Goal: Information Seeking & Learning: Learn about a topic

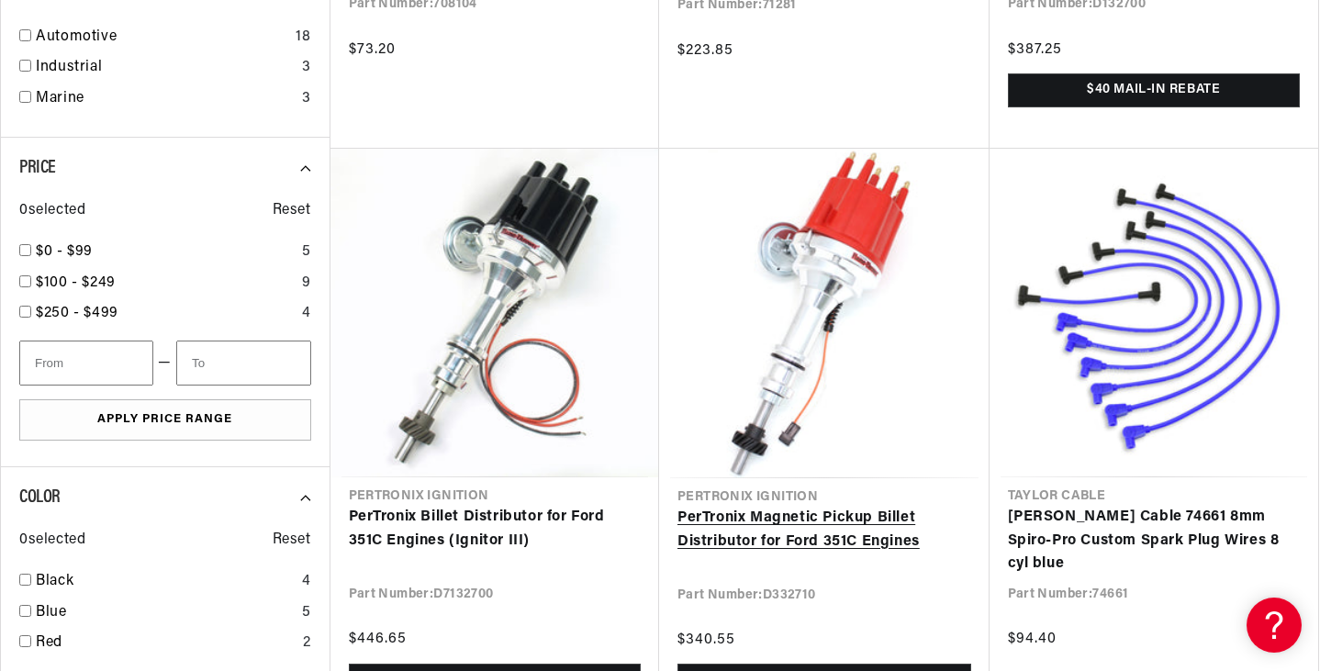
scroll to position [0, 1146]
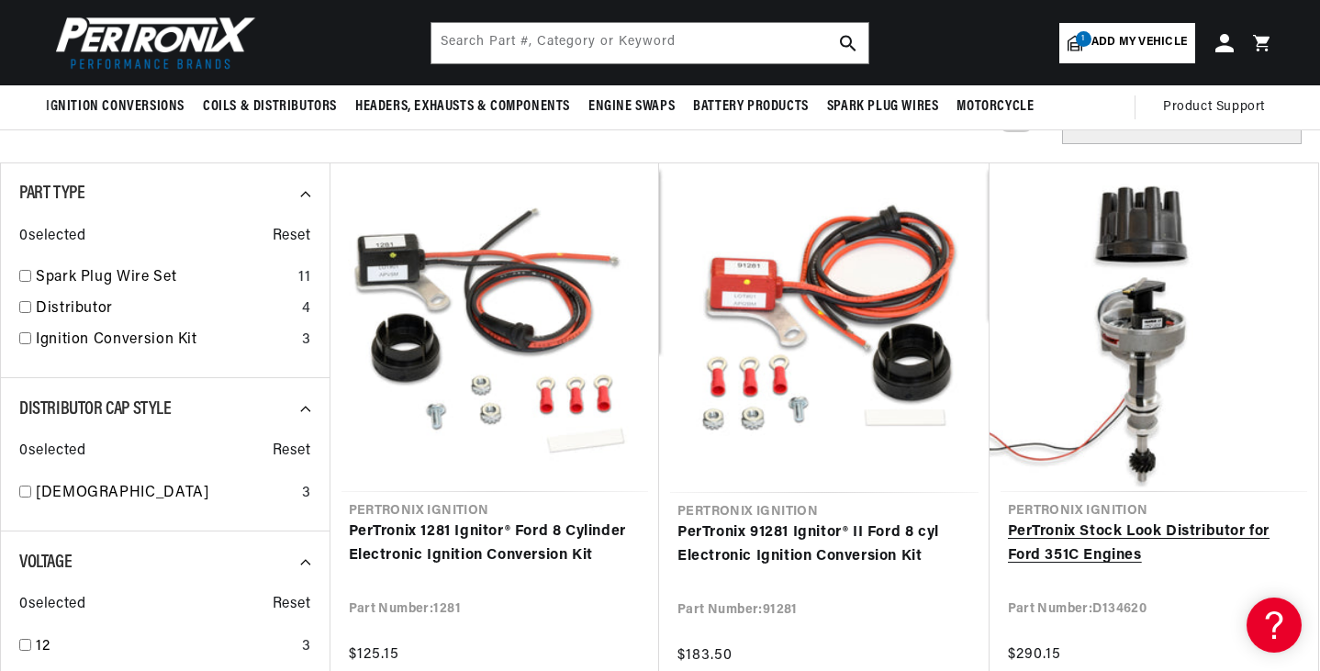
click at [1156, 526] on link "PerTronix Stock Look Distributor for Ford 351C Engines" at bounding box center [1154, 543] width 293 height 47
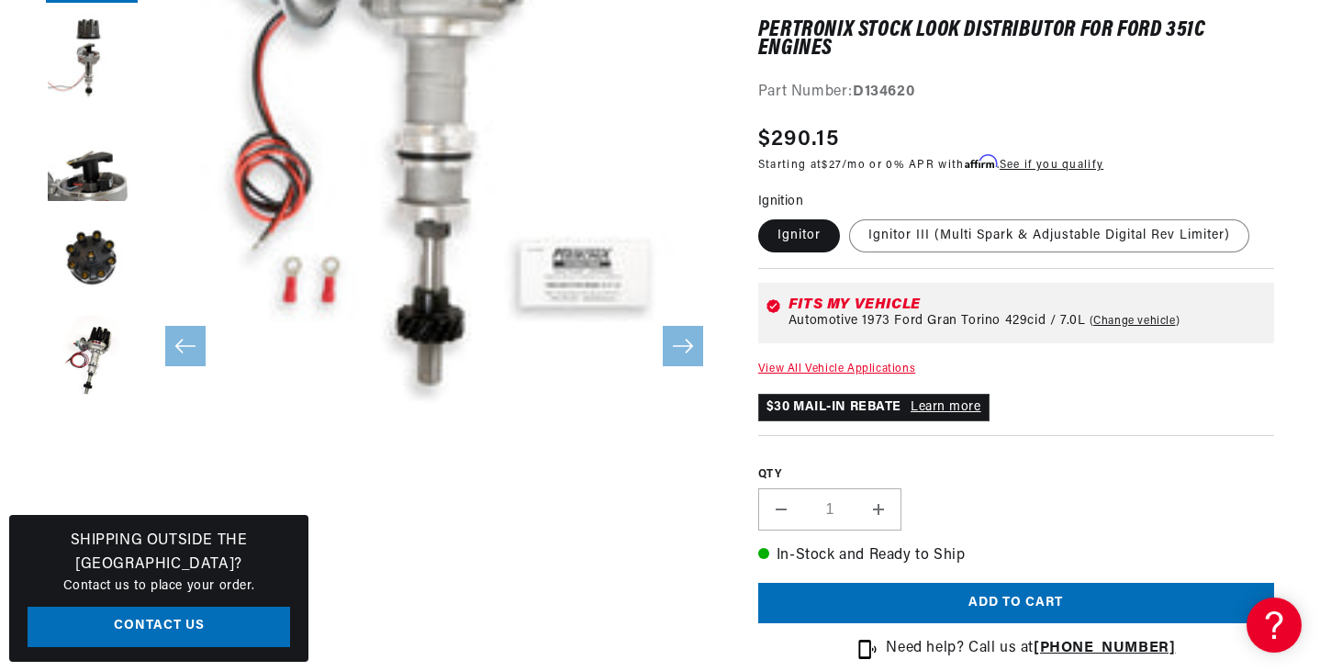
scroll to position [367, 0]
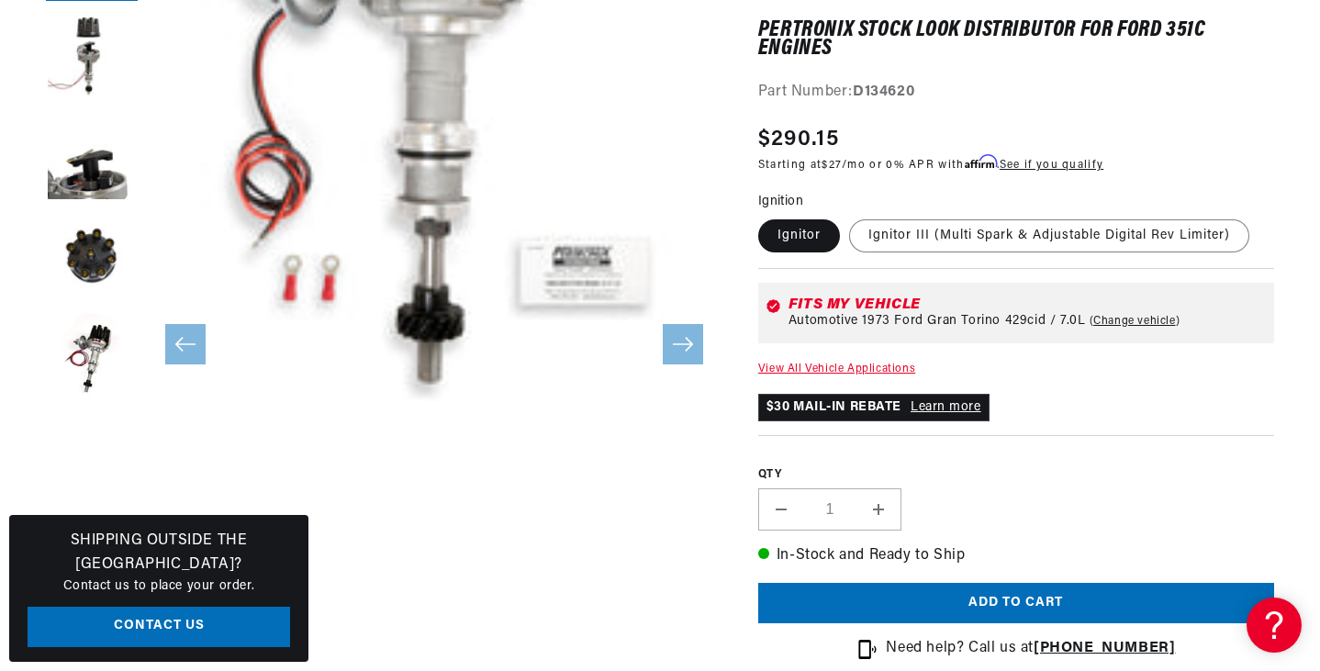
click at [89, 426] on button "Open media 1 in modal" at bounding box center [89, 426] width 0 height 0
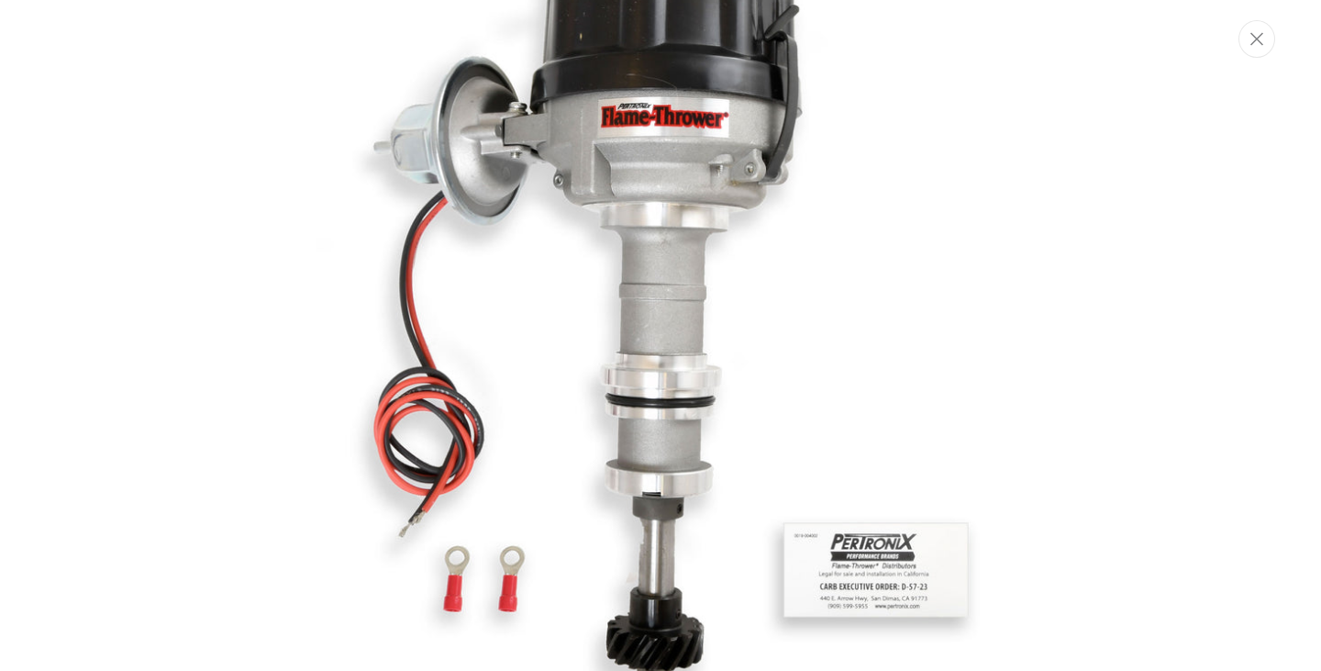
scroll to position [28, 0]
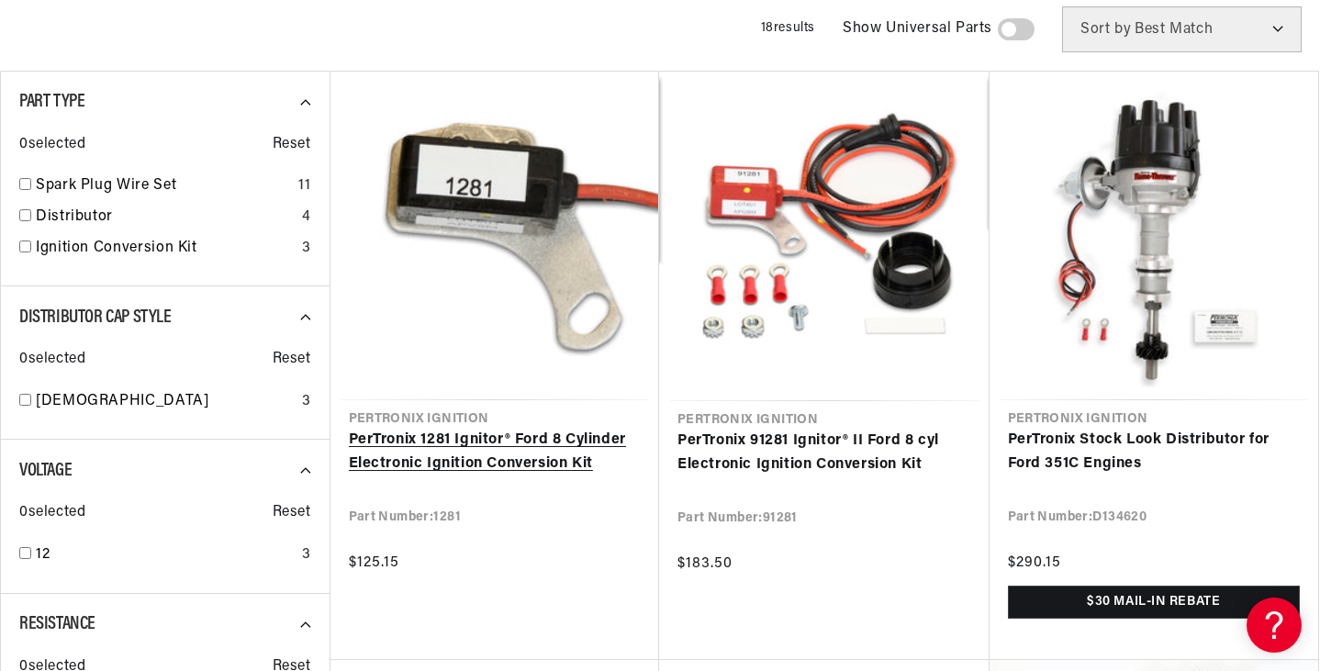
click at [552, 466] on link "PerTronix 1281 Ignitor® Ford 8 Cylinder Electronic Ignition Conversion Kit" at bounding box center [495, 452] width 293 height 47
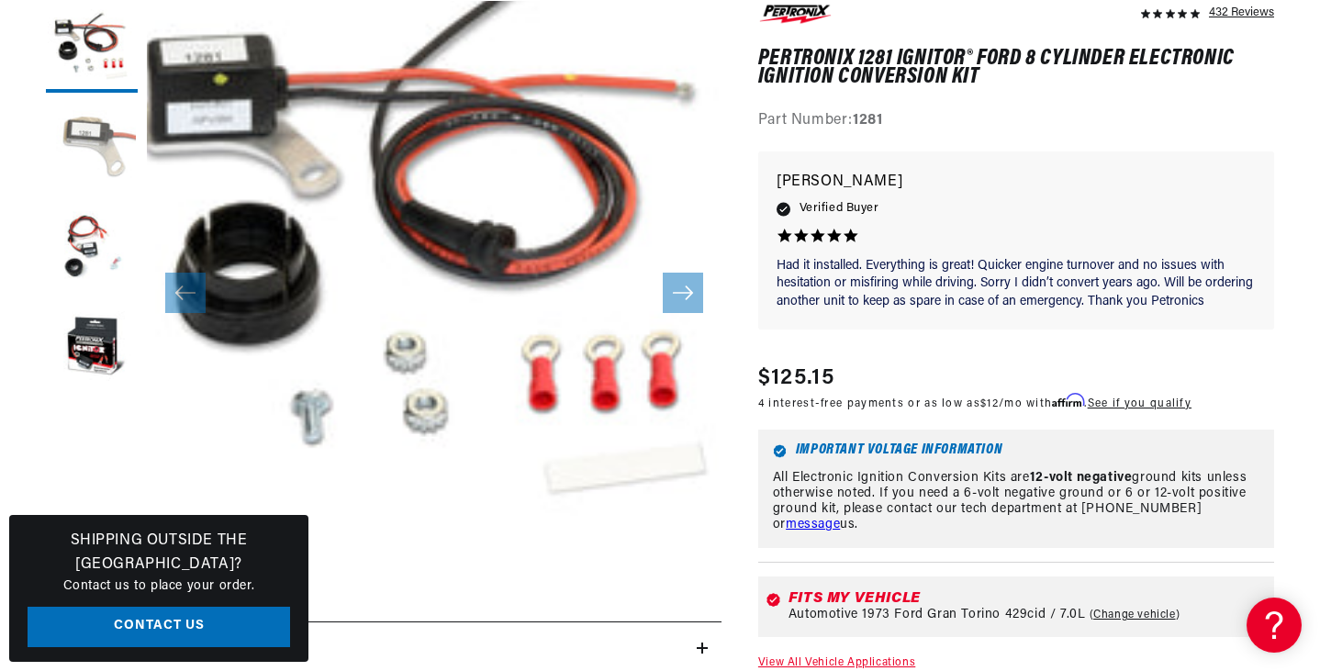
scroll to position [0, 2292]
click at [93, 150] on button "Load image 2 in gallery view" at bounding box center [92, 148] width 92 height 92
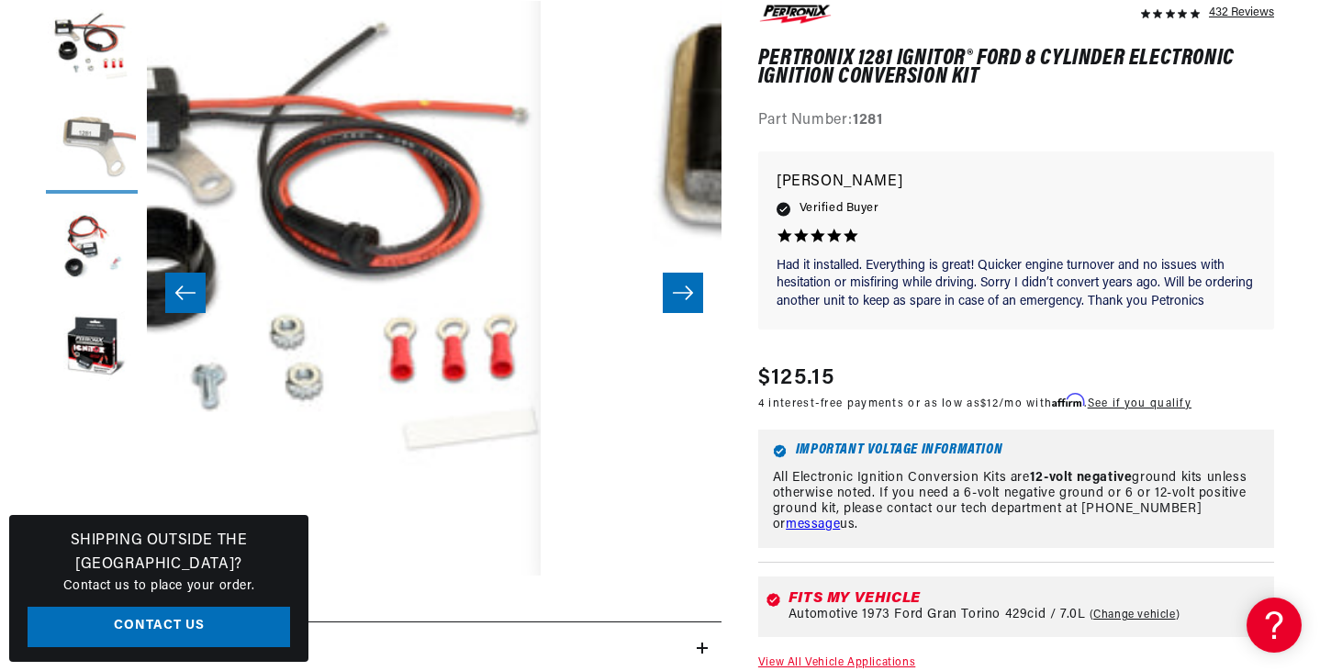
scroll to position [57, 574]
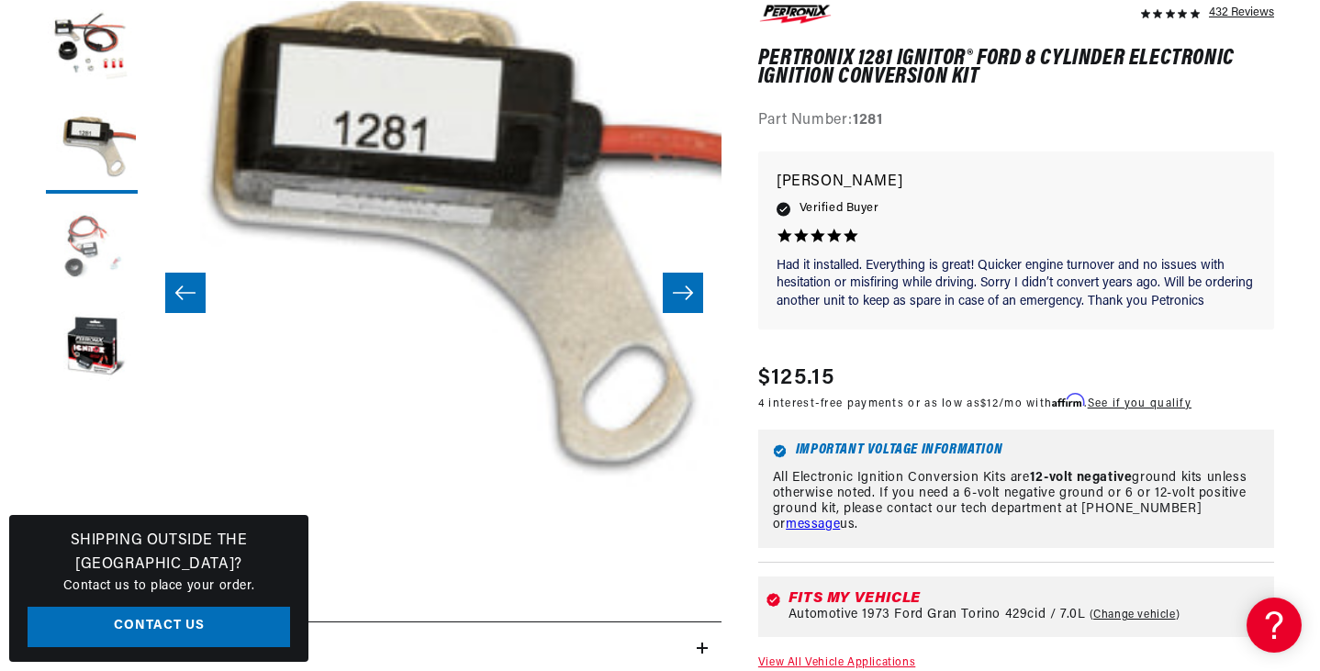
click at [89, 229] on button "Load image 3 in gallery view" at bounding box center [92, 249] width 92 height 92
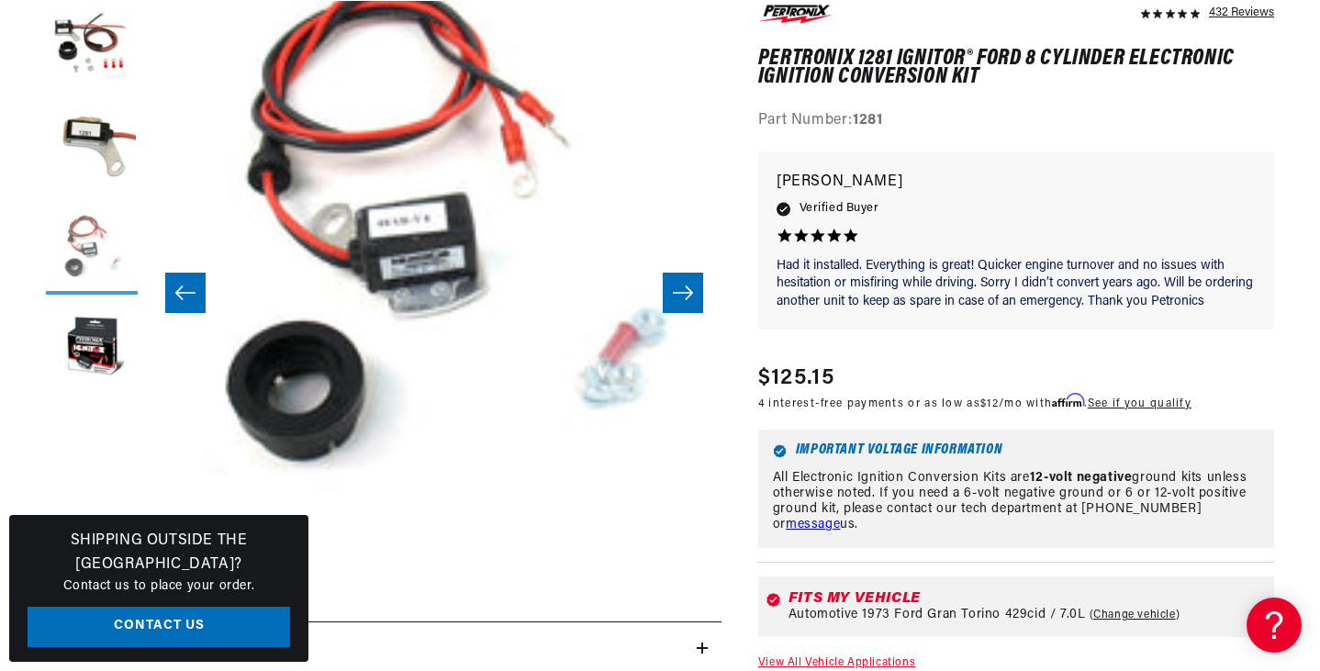
scroll to position [57, 1149]
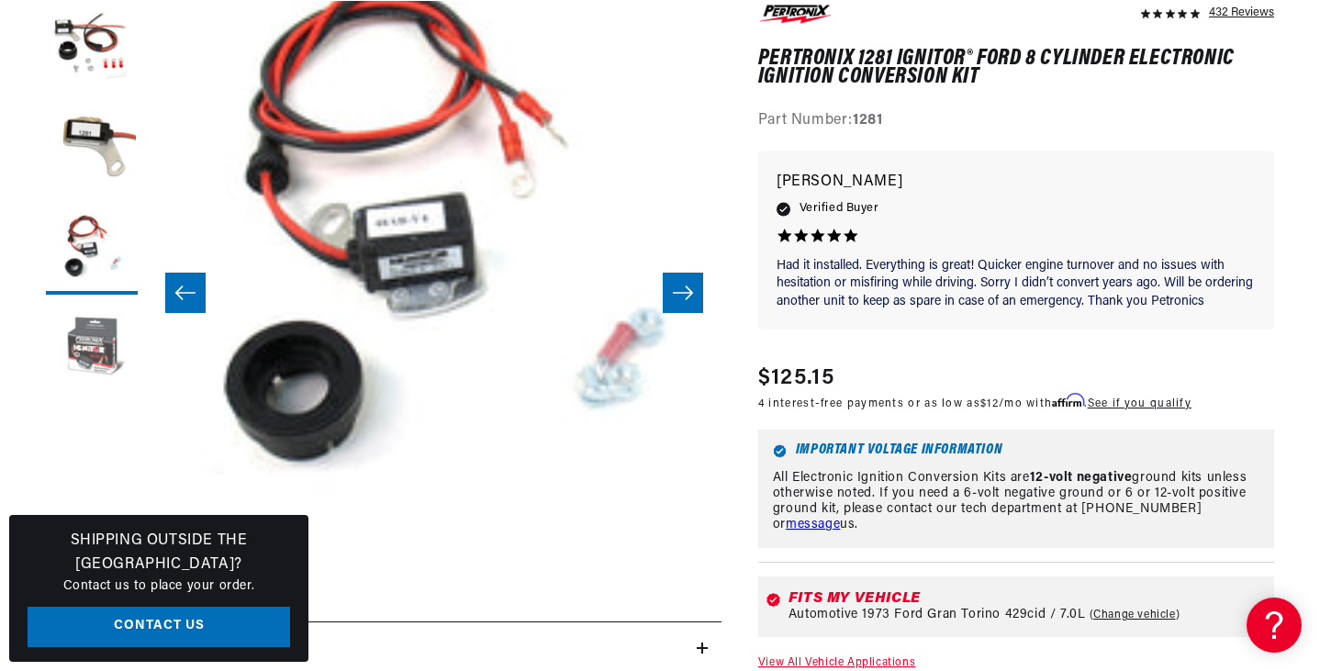
click at [101, 338] on button "Load image 4 in gallery view" at bounding box center [92, 350] width 92 height 92
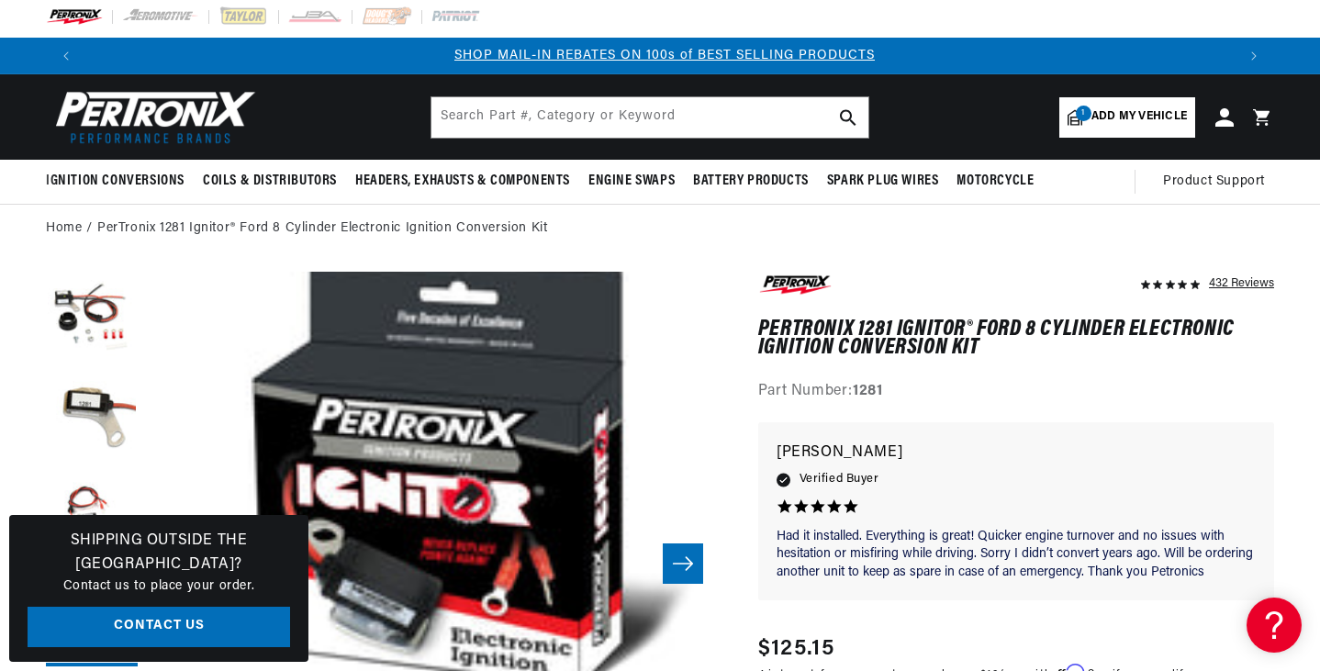
scroll to position [0, 0]
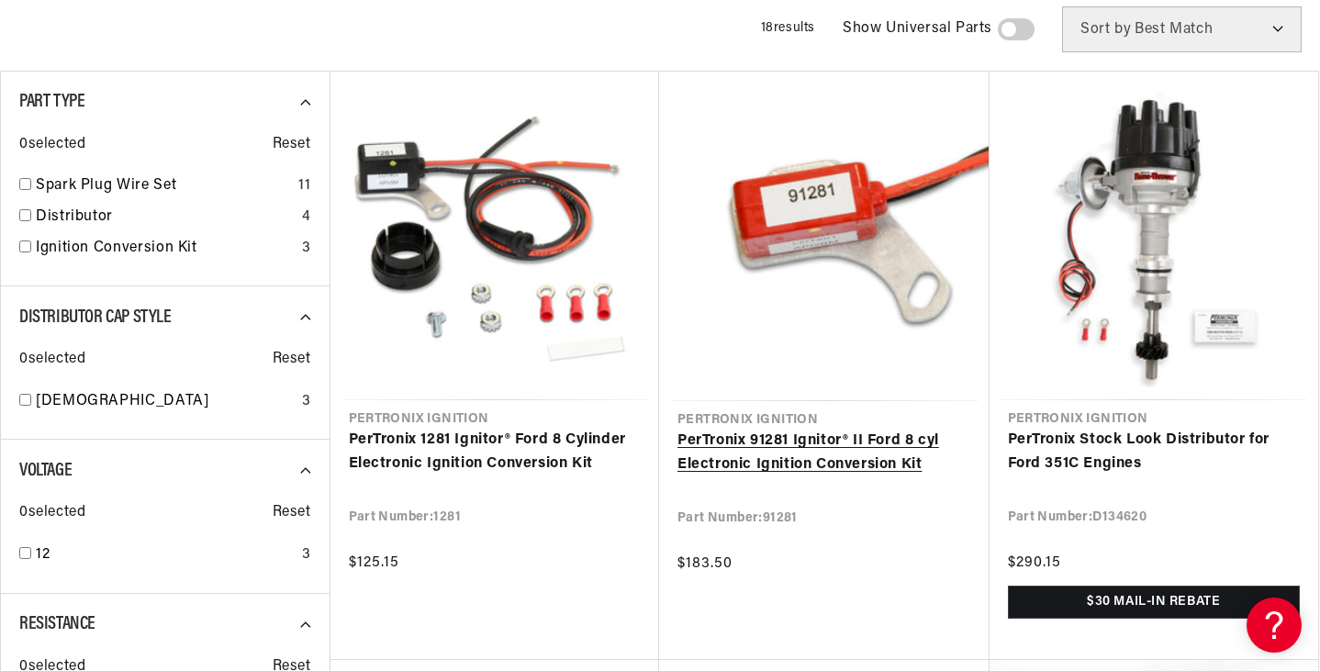
scroll to position [0, 2292]
click at [821, 462] on link "PerTronix 91281 Ignitor® II Ford 8 cyl Electronic Ignition Conversion Kit" at bounding box center [824, 452] width 294 height 47
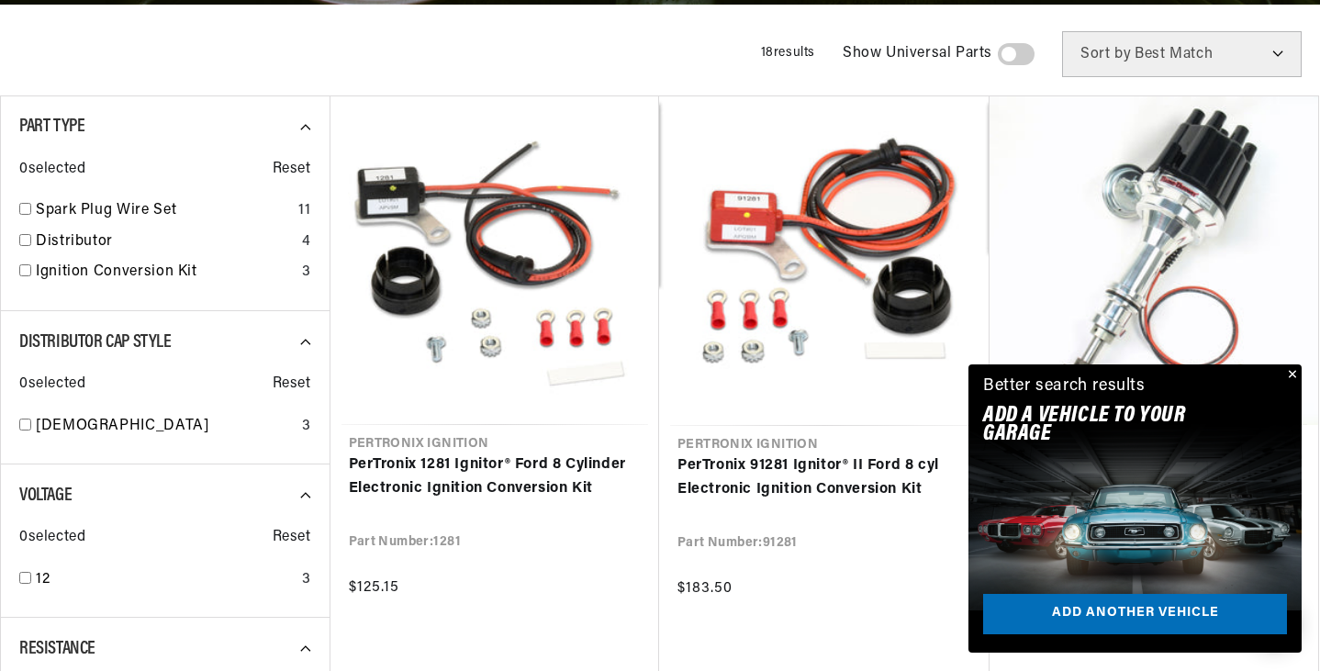
scroll to position [0, 1146]
click at [1292, 375] on button "Close" at bounding box center [1290, 375] width 22 height 22
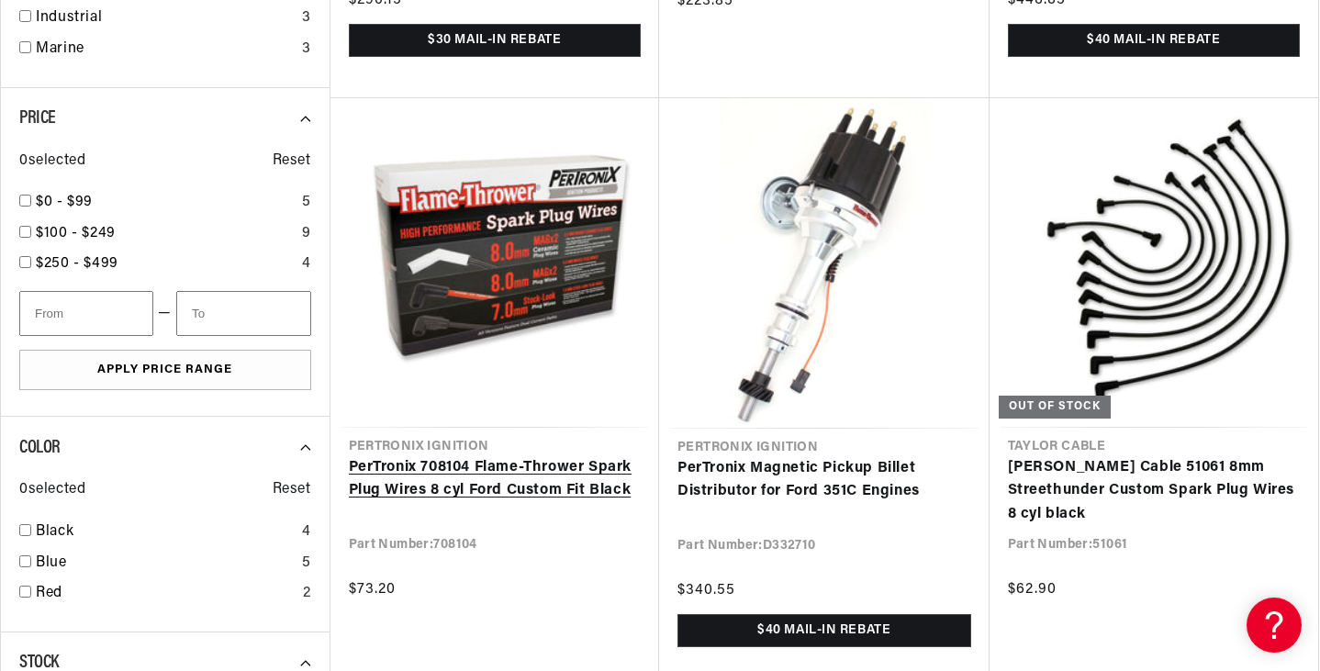
scroll to position [1744, 0]
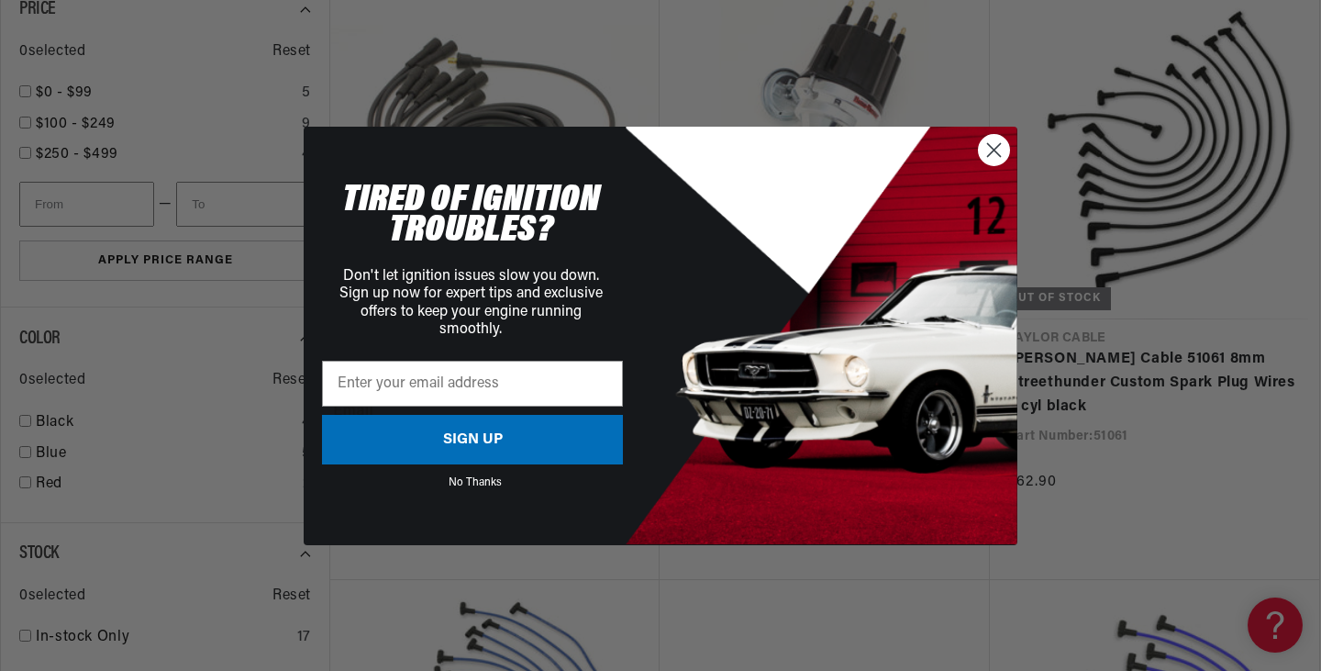
click at [992, 148] on icon "Close dialog" at bounding box center [994, 149] width 13 height 13
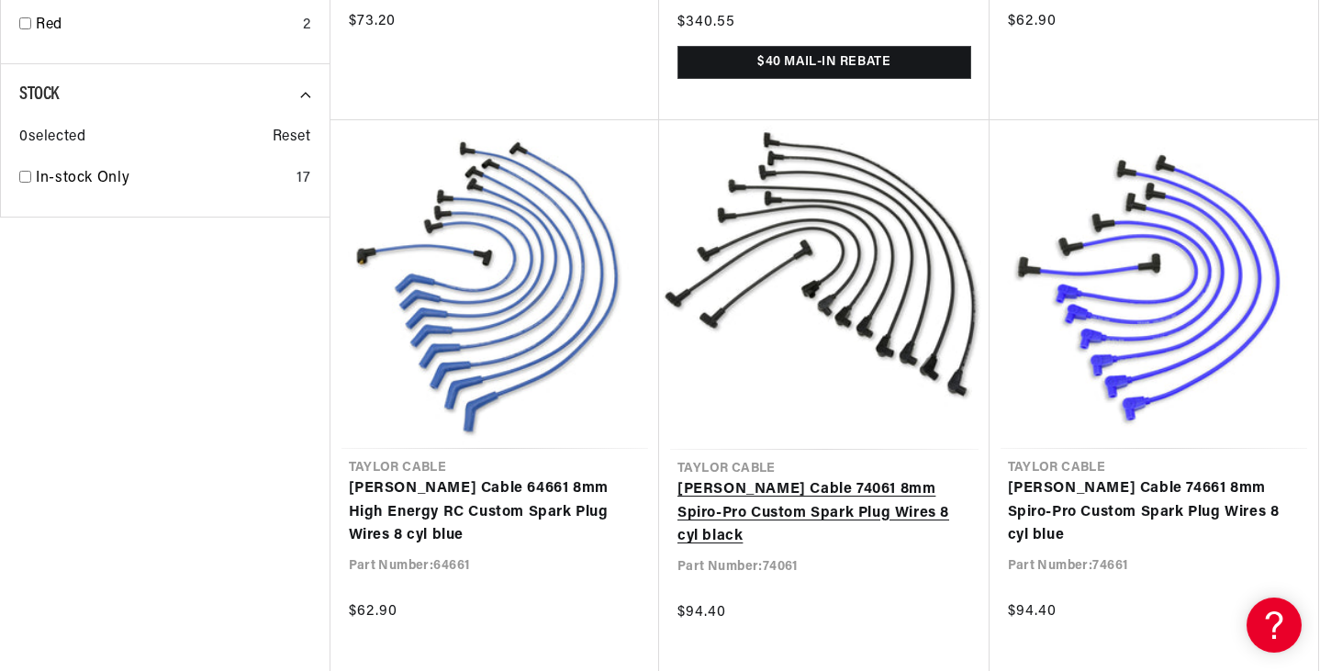
scroll to position [0, 0]
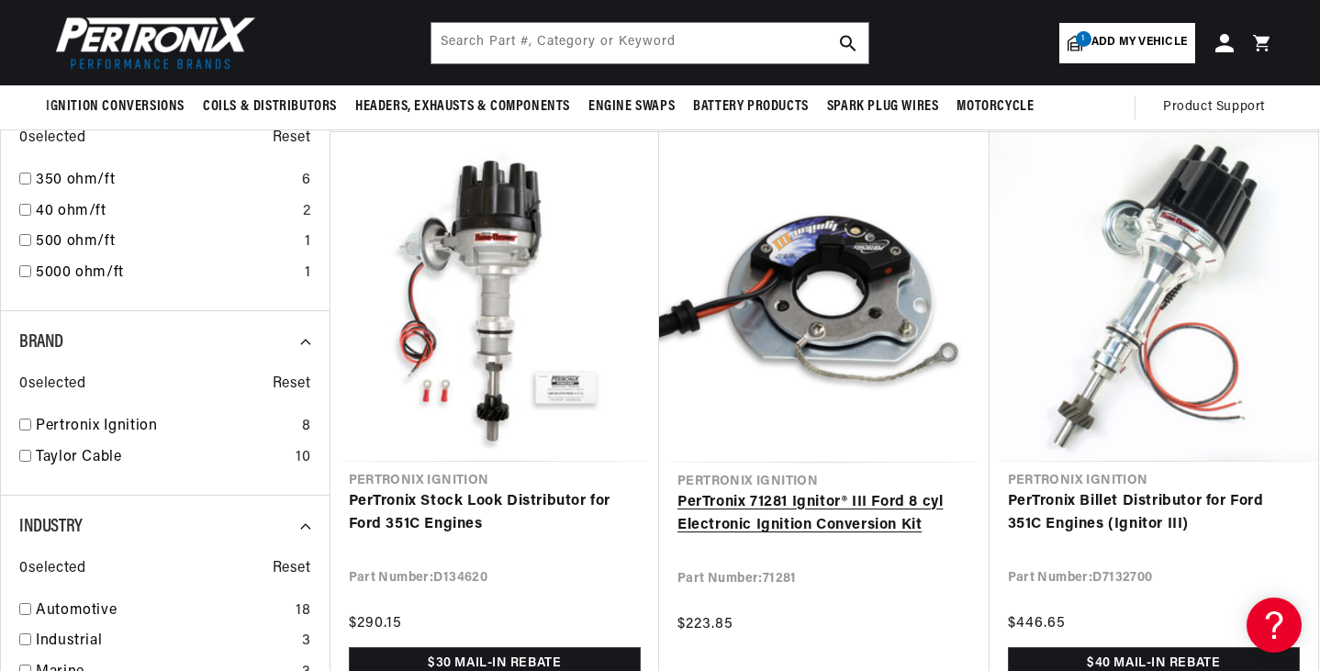
scroll to position [1009, 0]
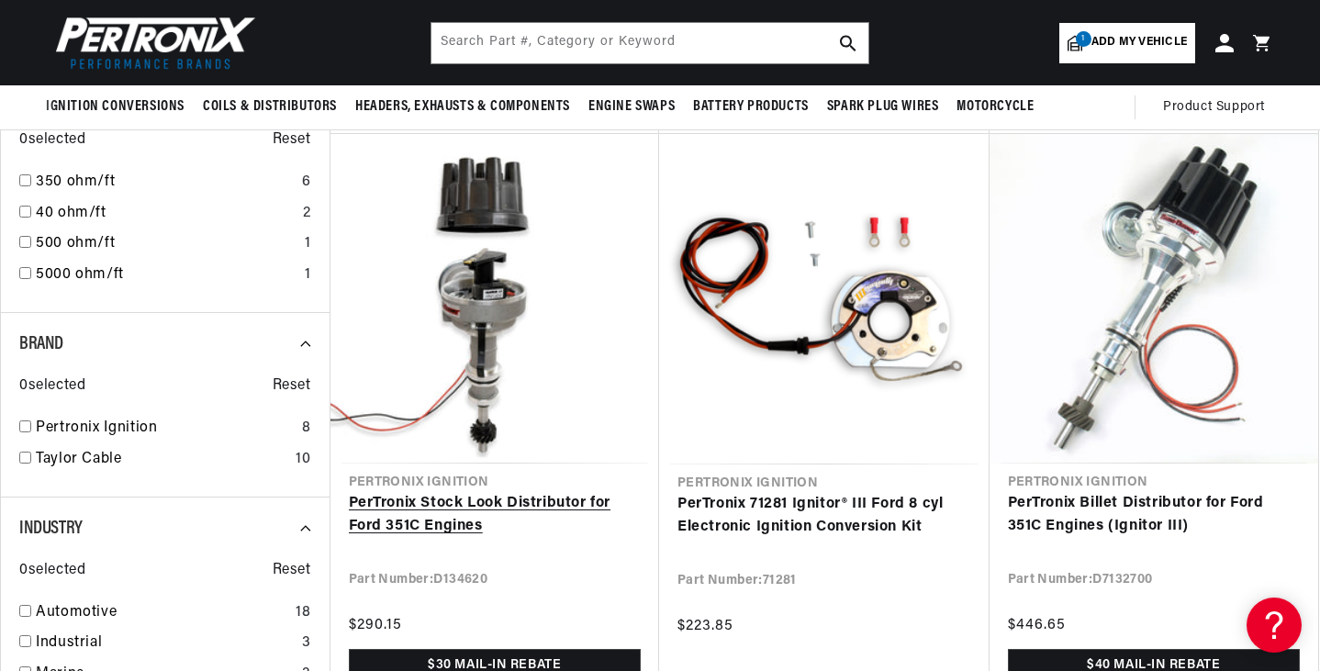
click at [484, 492] on link "PerTronix Stock Look Distributor for Ford 351C Engines" at bounding box center [495, 515] width 293 height 47
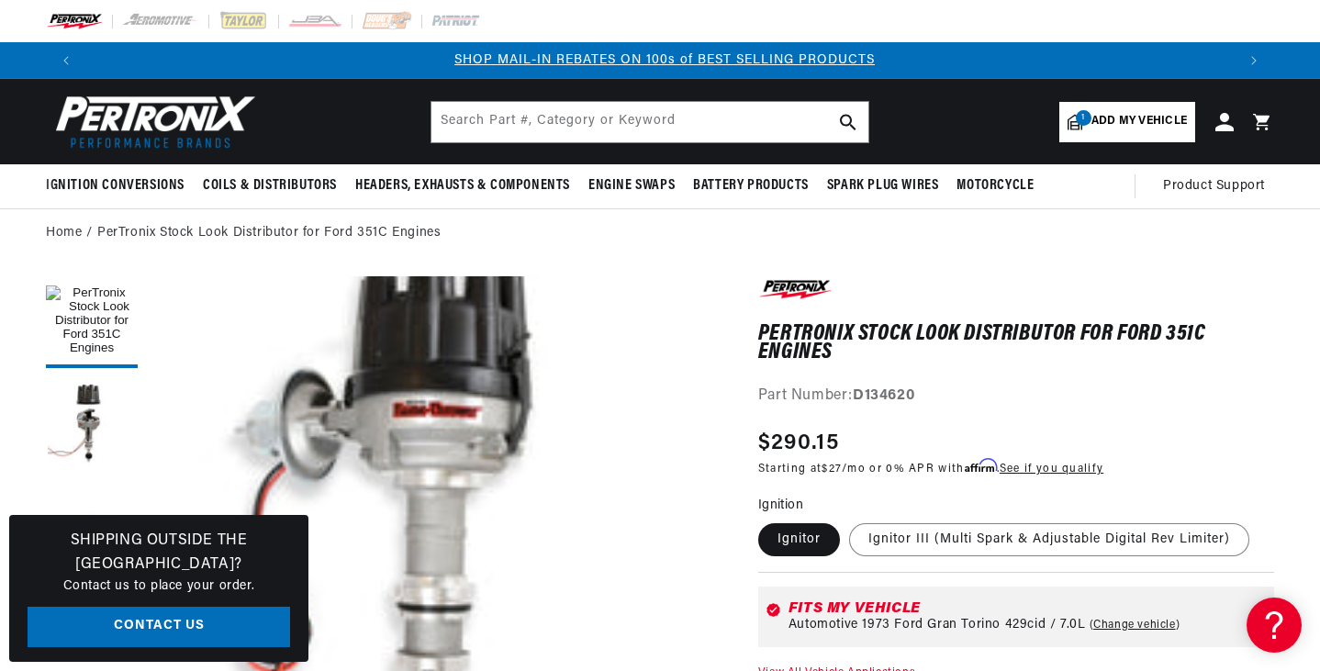
scroll to position [86, 0]
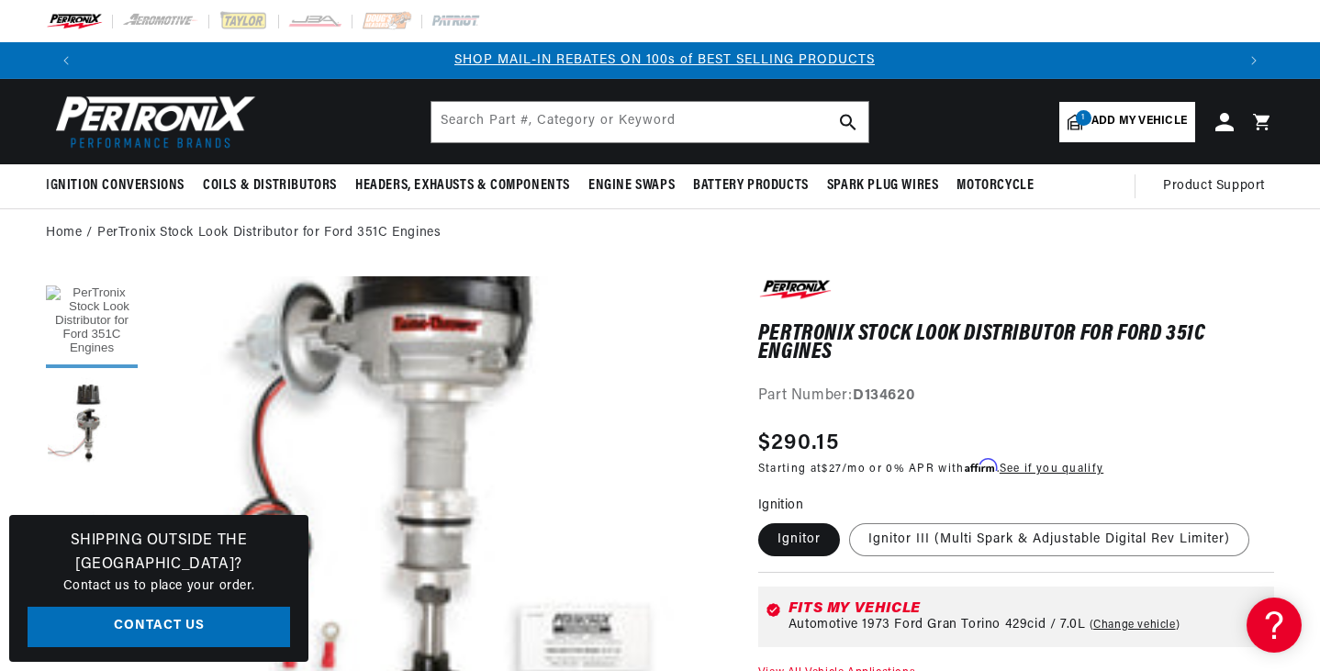
click at [80, 321] on button "Load image 1 in gallery view" at bounding box center [92, 322] width 92 height 92
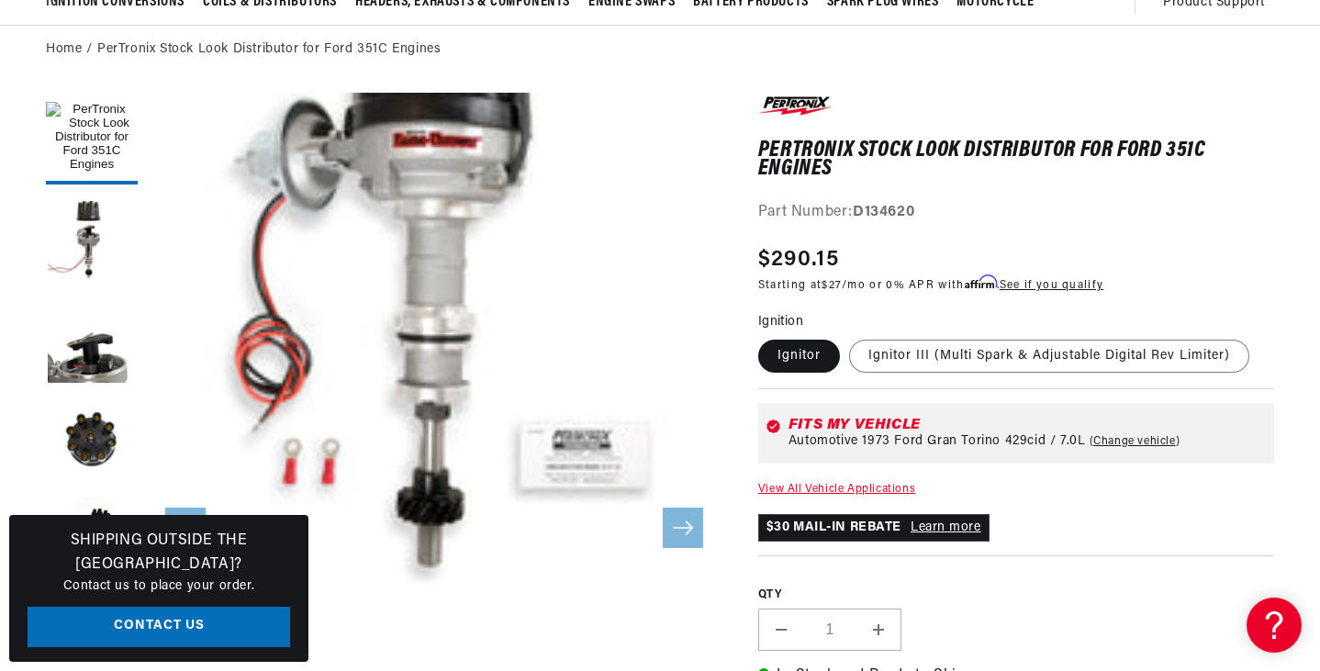
scroll to position [0, 2292]
click at [93, 241] on button "Load image 2 in gallery view" at bounding box center [92, 240] width 92 height 92
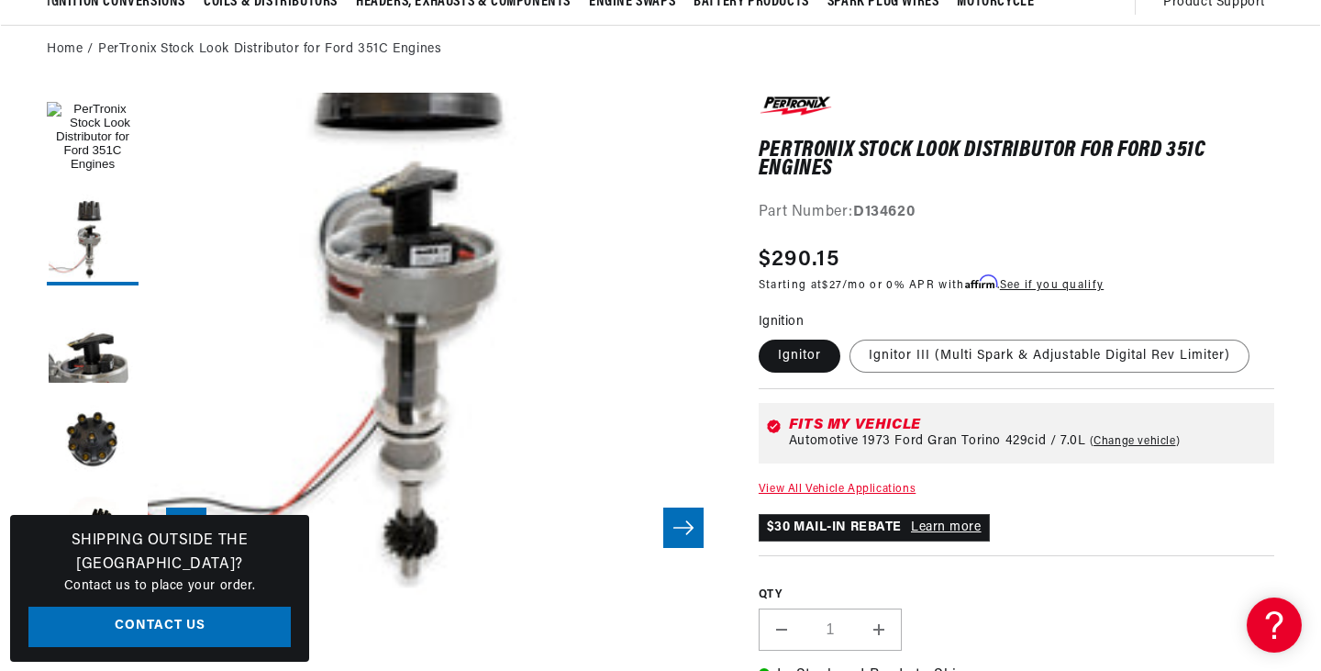
scroll to position [0, 0]
click at [89, 609] on button "Open media 2 in modal" at bounding box center [89, 609] width 0 height 0
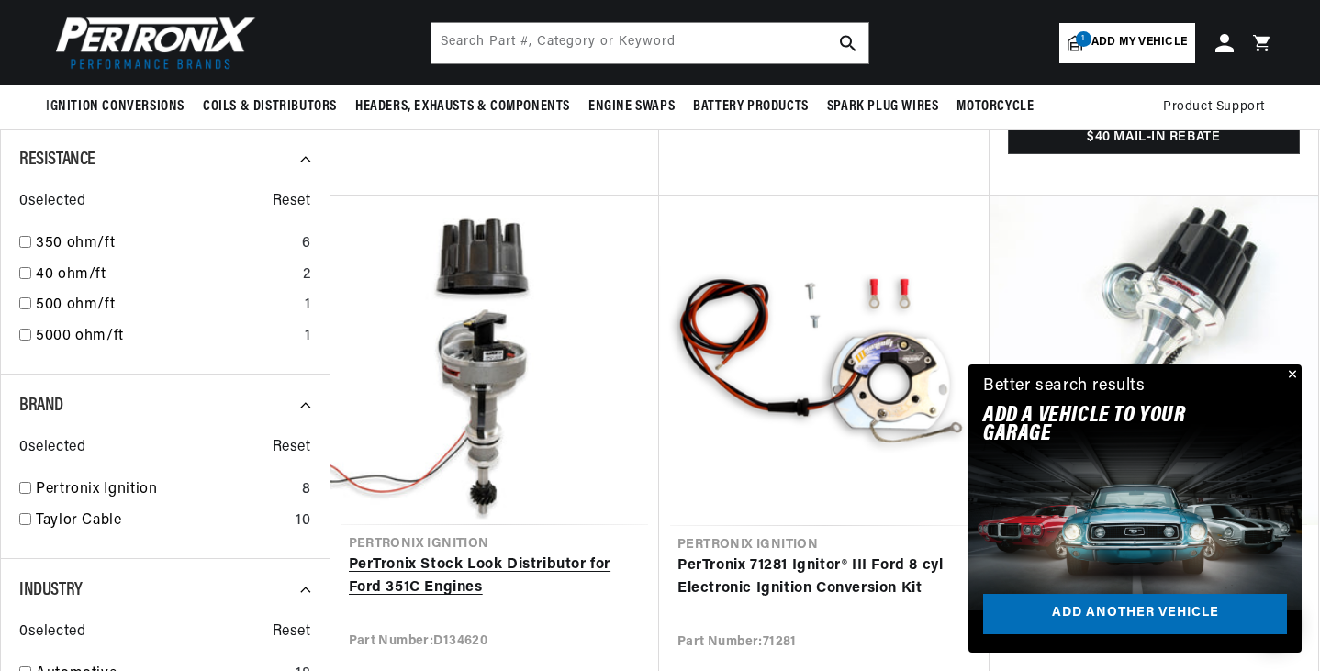
scroll to position [459, 0]
